Goal: Communication & Community: Connect with others

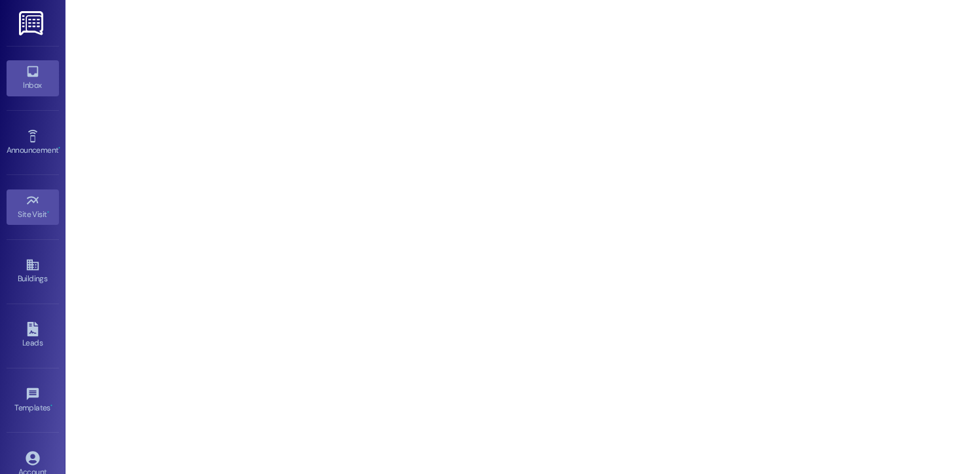
click at [26, 79] on div "Inbox" at bounding box center [33, 85] width 66 height 13
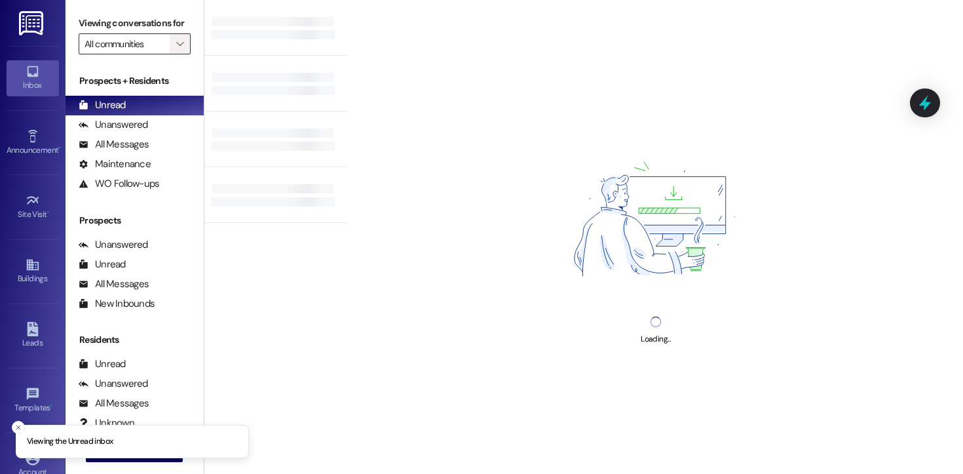
click at [176, 49] on icon "" at bounding box center [179, 44] width 7 height 10
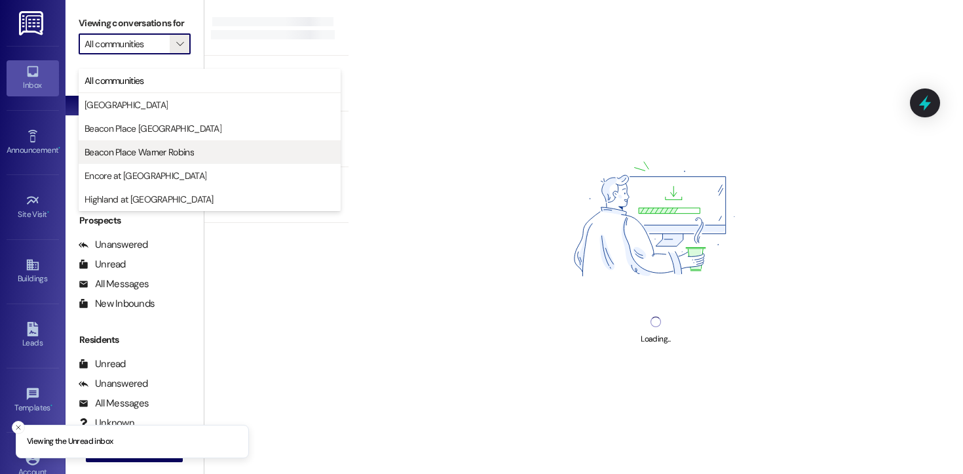
click at [170, 157] on span "Beacon Place Warner Robins" at bounding box center [139, 151] width 109 height 13
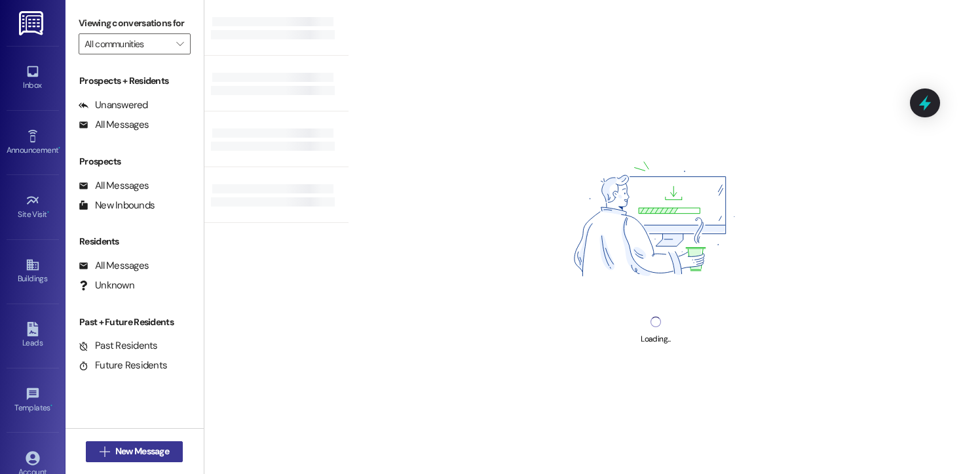
type input "Beacon Place Warner Robins"
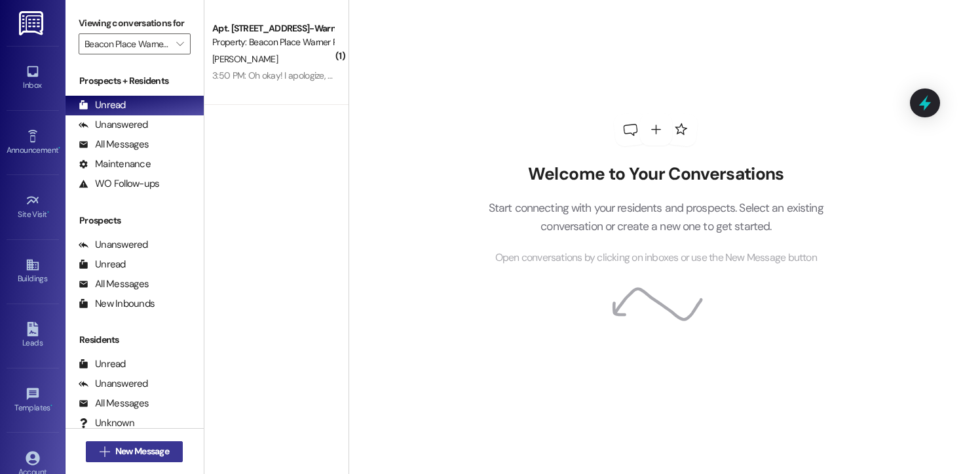
click at [133, 457] on span "New Message" at bounding box center [142, 451] width 54 height 14
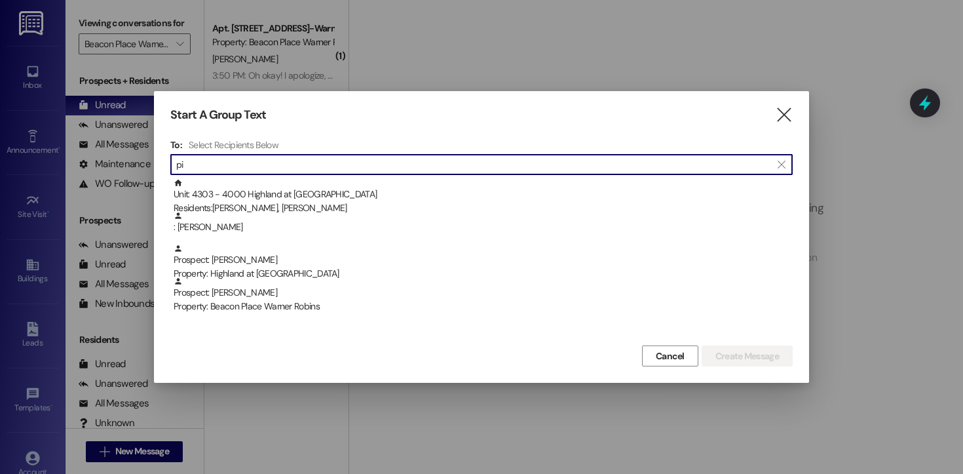
type input "p"
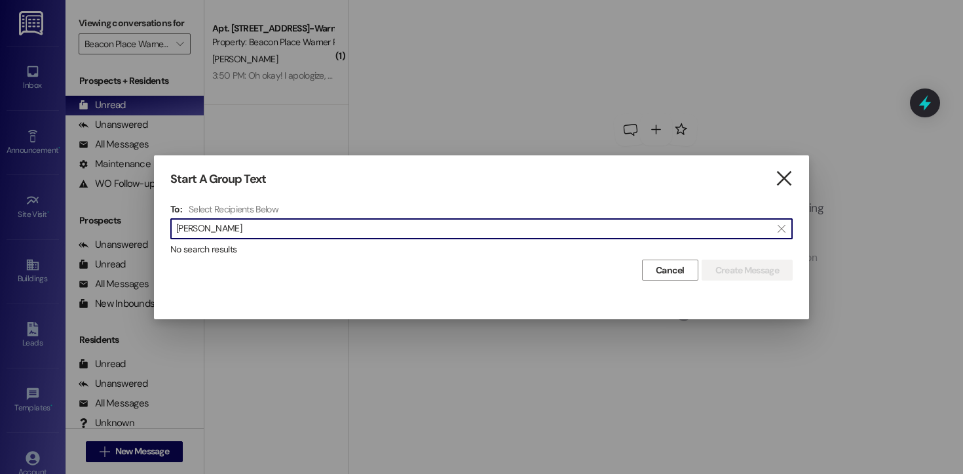
type input "[PERSON_NAME]"
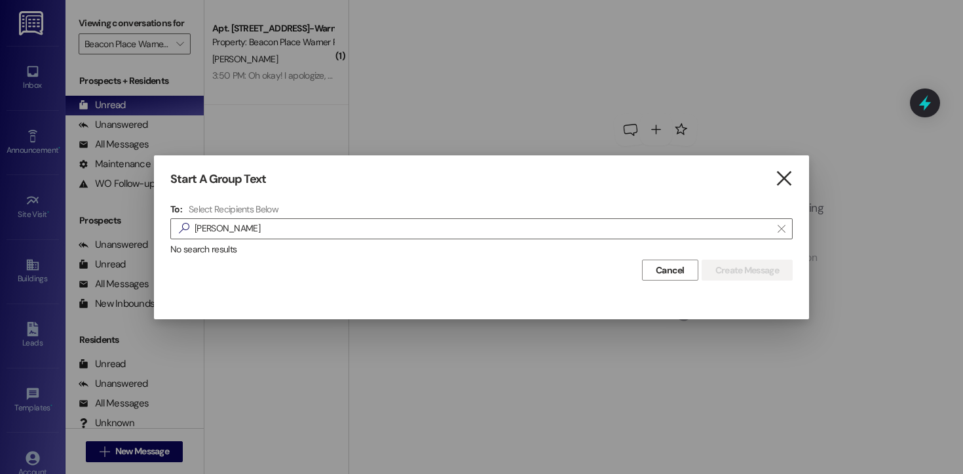
click at [784, 183] on icon "" at bounding box center [784, 179] width 18 height 14
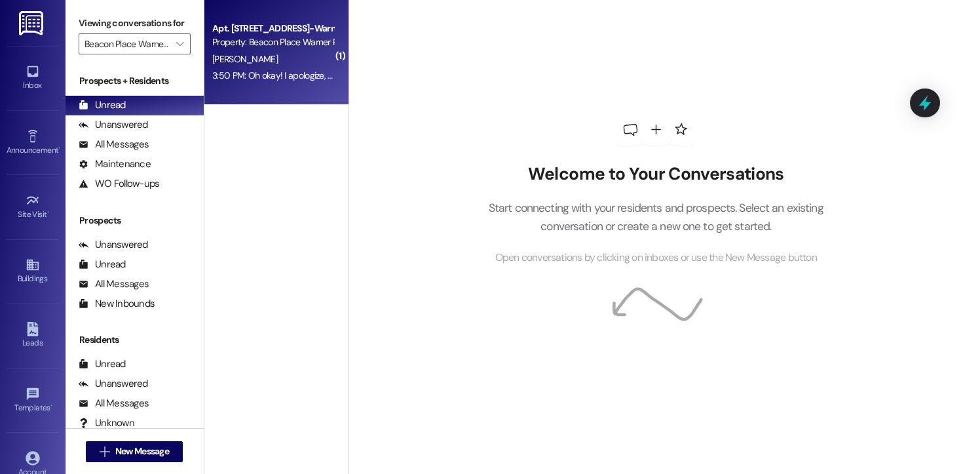
click at [268, 85] on div "Apt. 2702, [STREET_ADDRESS]-Warner Robins, LLC Property: [GEOGRAPHIC_DATA] Warn…" at bounding box center [276, 52] width 144 height 105
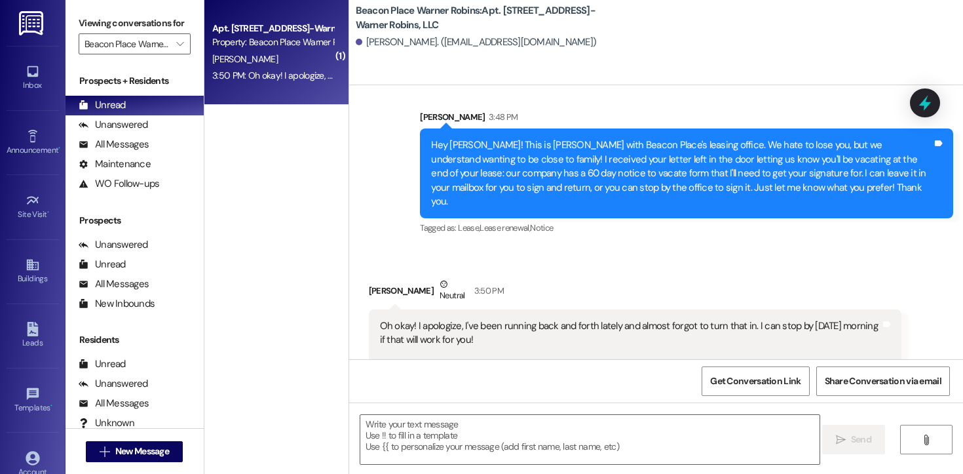
scroll to position [10160, 0]
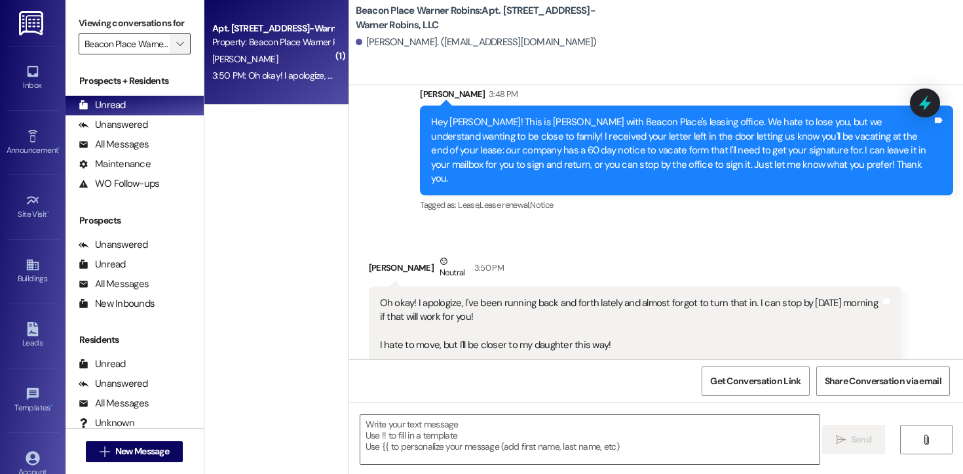
click at [176, 49] on icon "" at bounding box center [179, 44] width 7 height 10
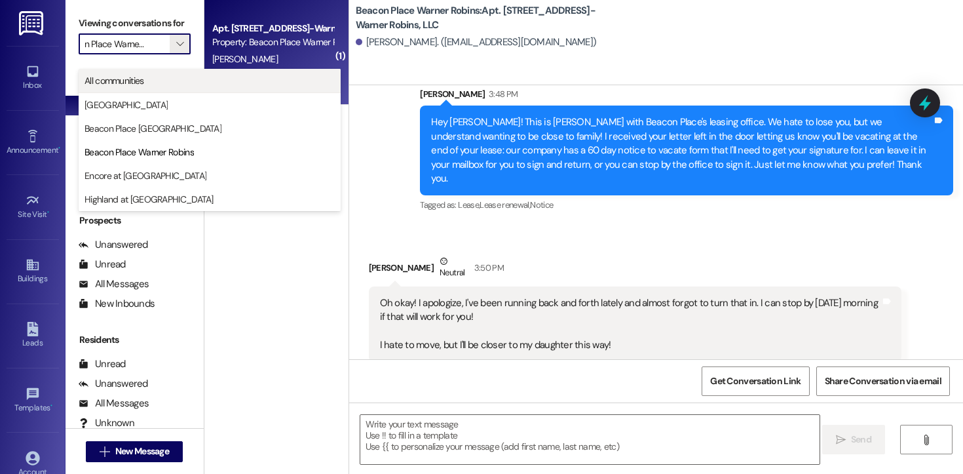
click at [159, 78] on span "All communities" at bounding box center [210, 80] width 250 height 13
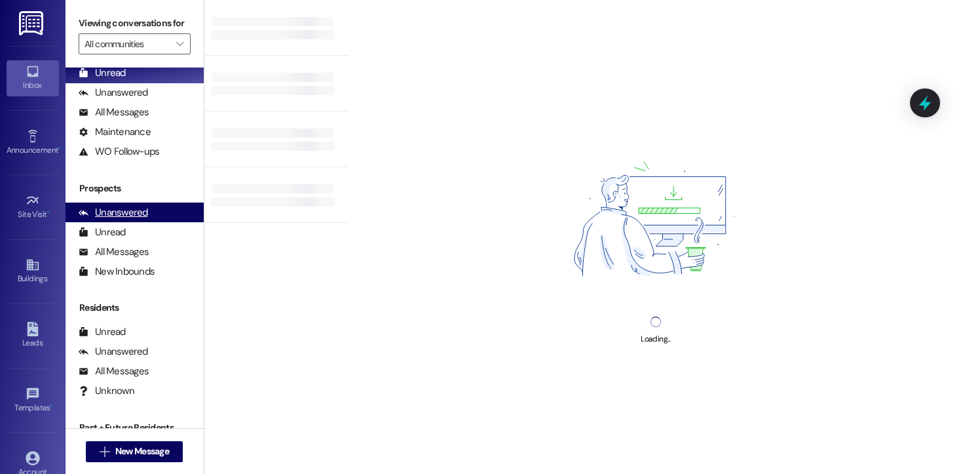
scroll to position [86, 0]
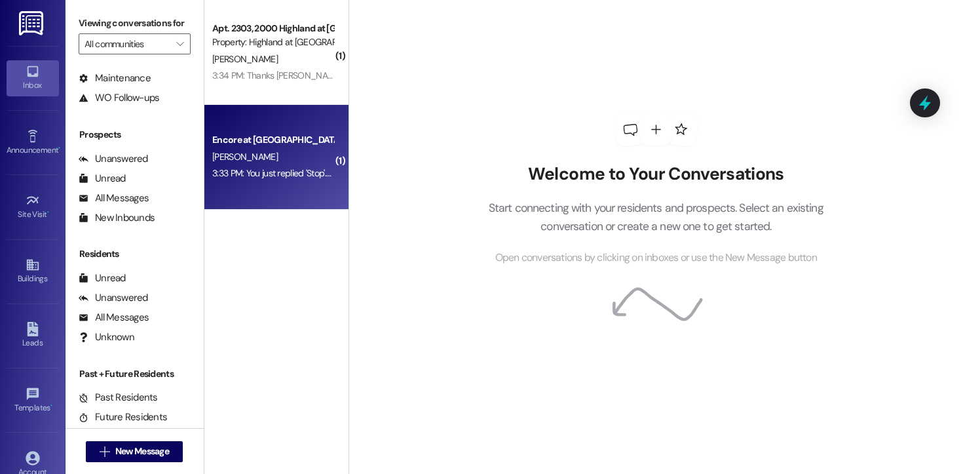
click at [278, 161] on div "[PERSON_NAME]" at bounding box center [273, 157] width 124 height 16
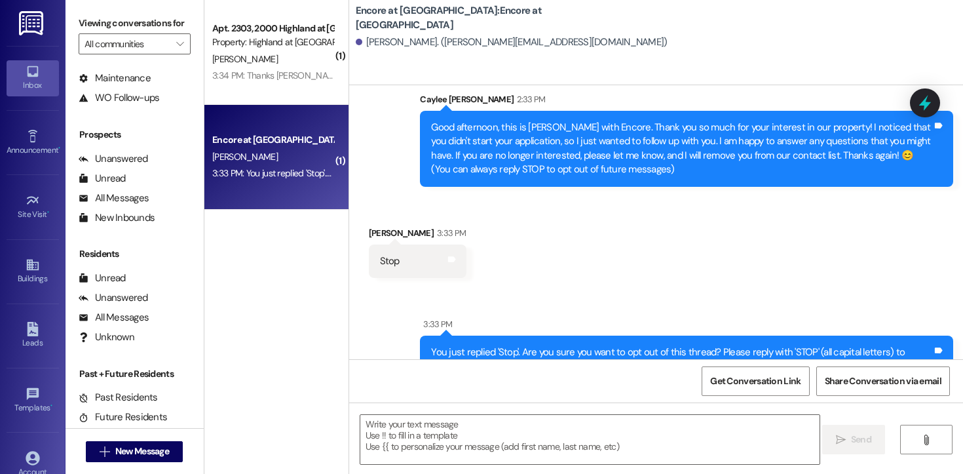
scroll to position [53, 0]
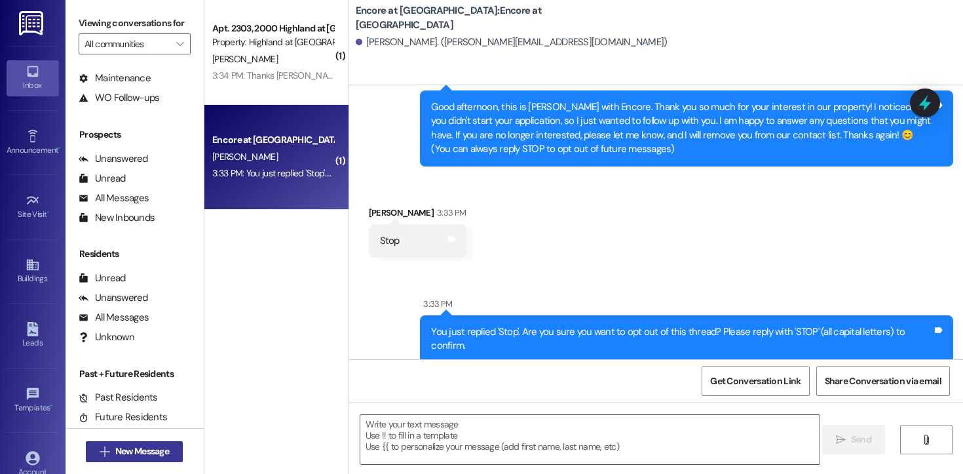
click at [138, 455] on span "New Message" at bounding box center [142, 451] width 54 height 14
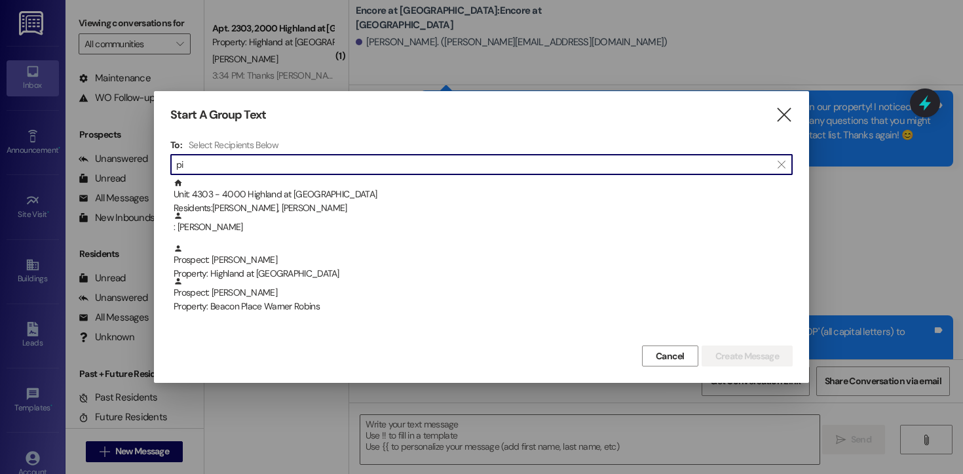
type input "p"
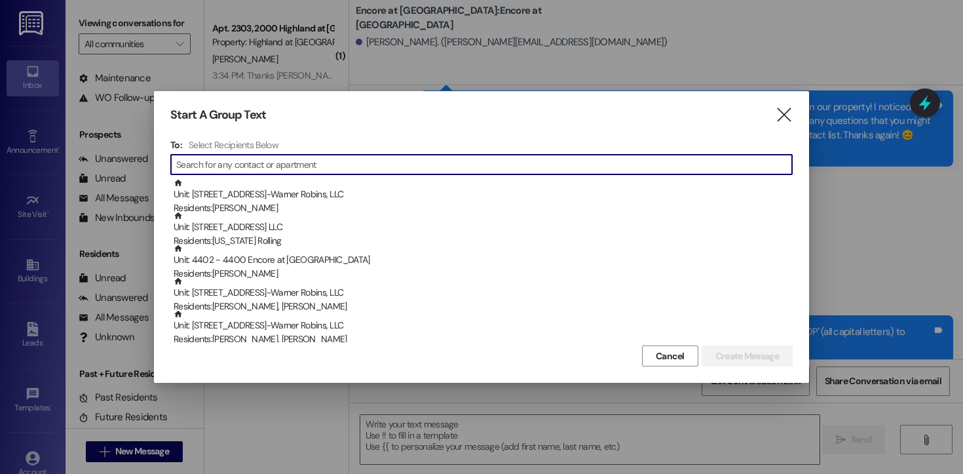
click at [774, 111] on div "Start A Group Text " at bounding box center [481, 114] width 622 height 15
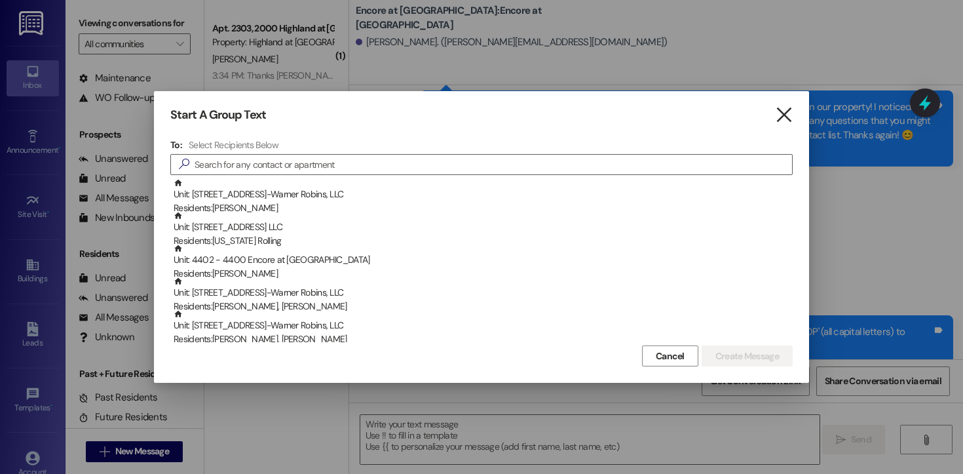
click at [780, 111] on icon "" at bounding box center [784, 115] width 18 height 14
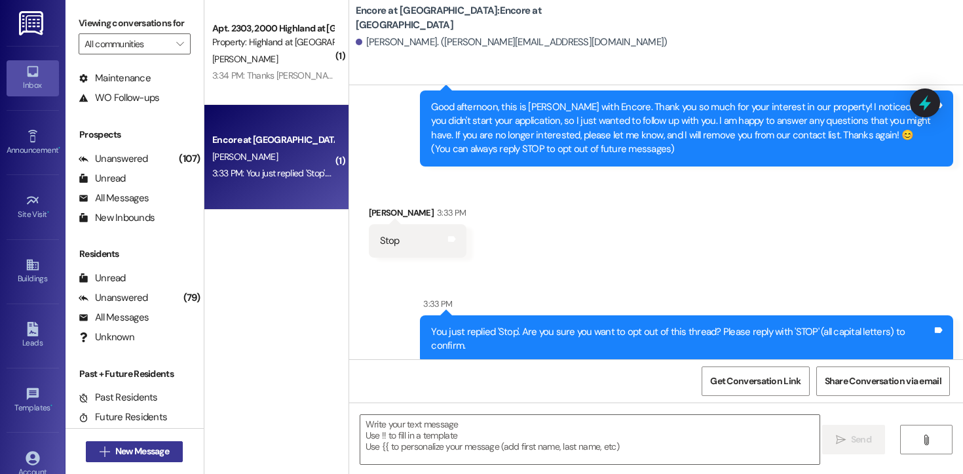
click at [145, 457] on span "New Message" at bounding box center [142, 451] width 54 height 14
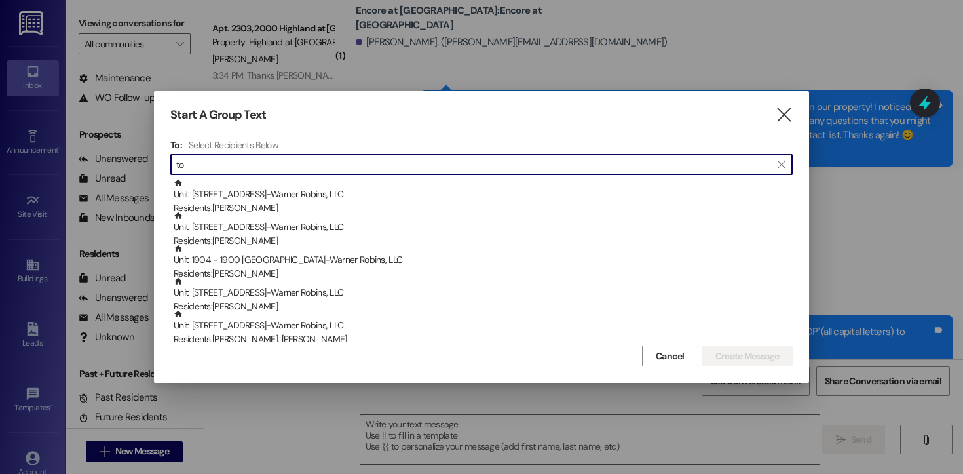
type input "t"
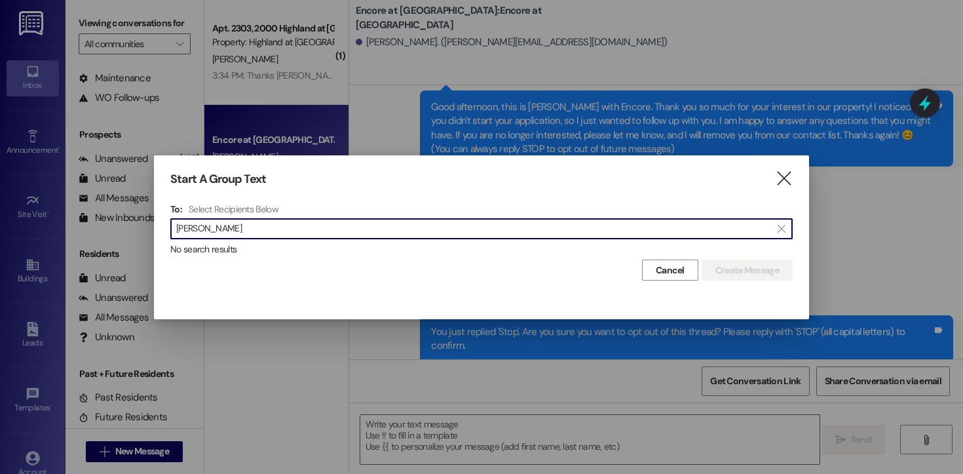
type input "[PERSON_NAME]"
click at [793, 183] on div "Start A Group Text  To: Select Recipients Below  [PERSON_NAME]  No search re…" at bounding box center [481, 226] width 655 height 142
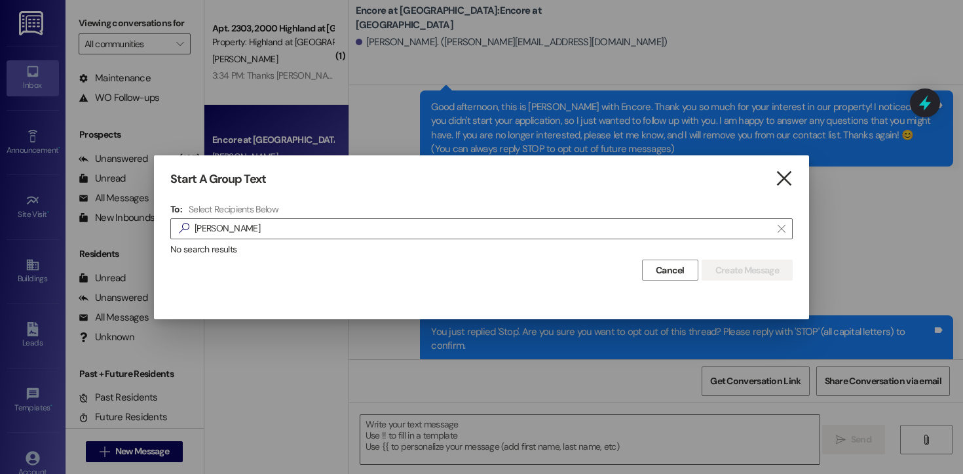
click at [784, 182] on icon "" at bounding box center [784, 179] width 18 height 14
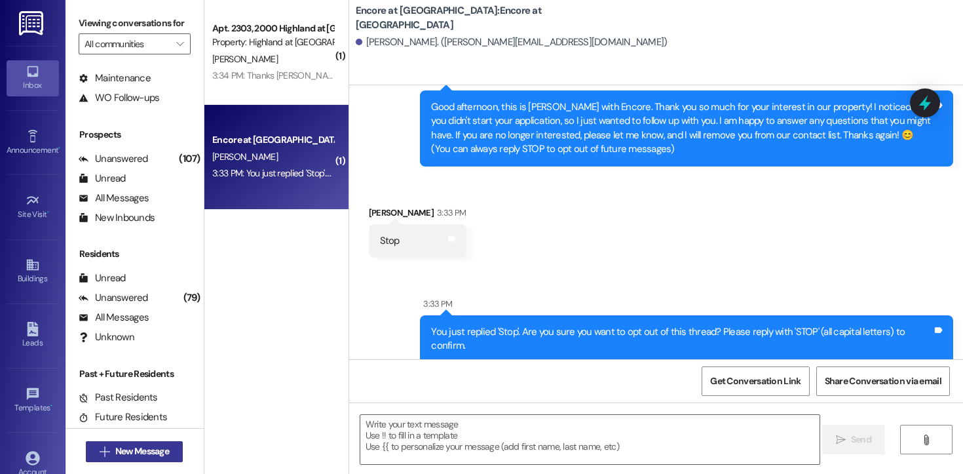
click at [147, 449] on span "New Message" at bounding box center [142, 451] width 54 height 14
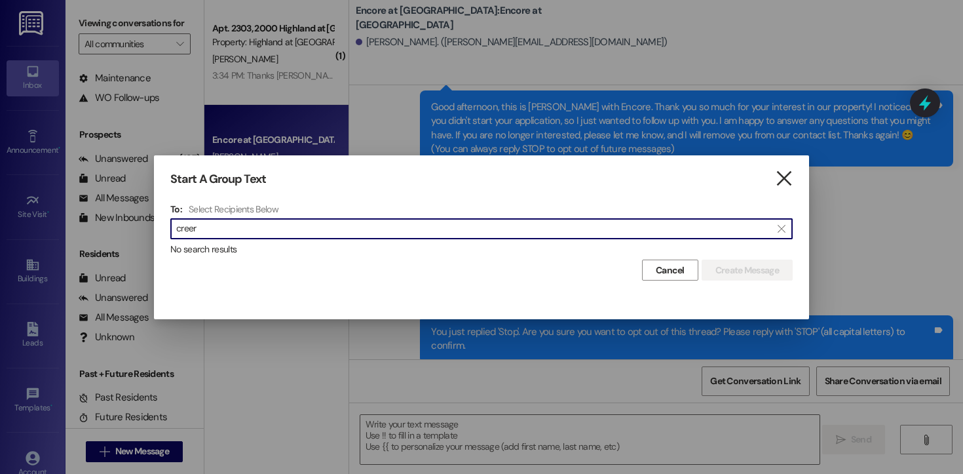
type input "creer"
click at [789, 178] on icon "" at bounding box center [784, 179] width 18 height 14
